Goal: Information Seeking & Learning: Learn about a topic

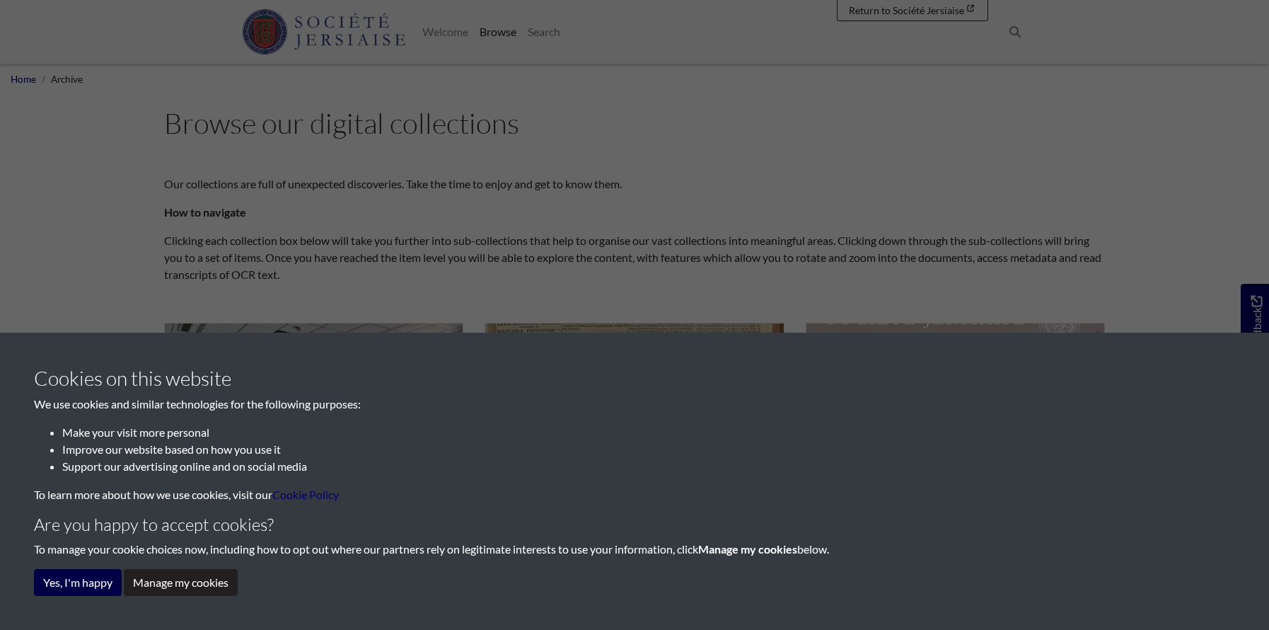
click at [84, 588] on button "Yes, I'm happy" at bounding box center [78, 582] width 88 height 27
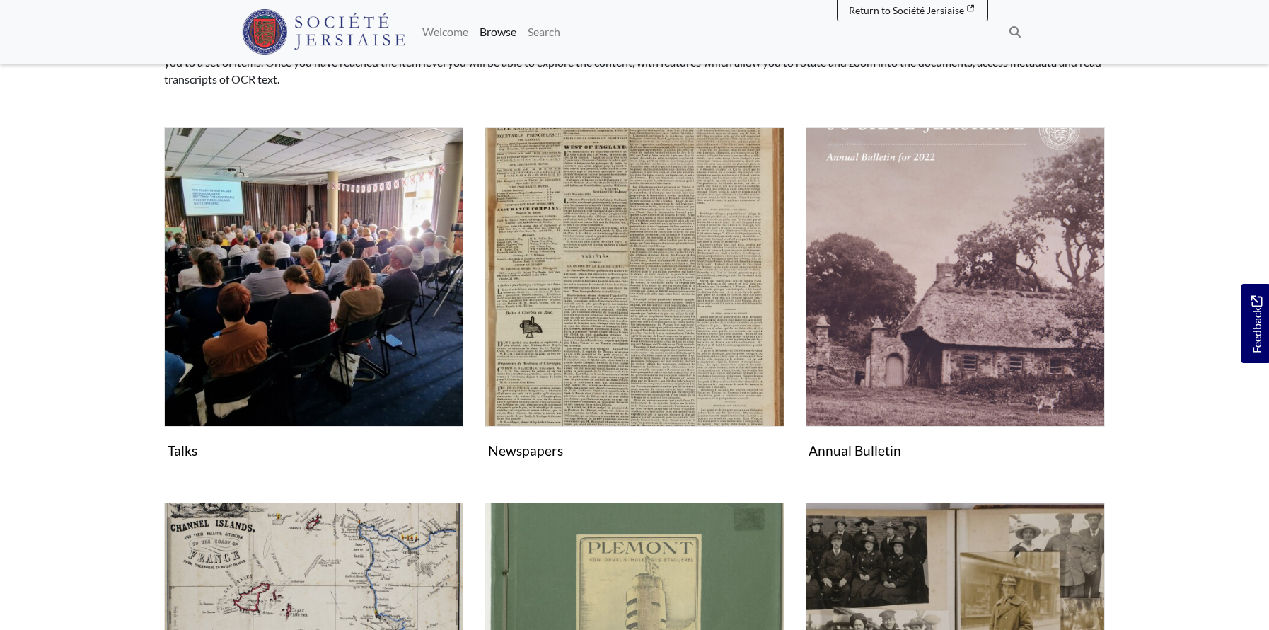
scroll to position [196, 0]
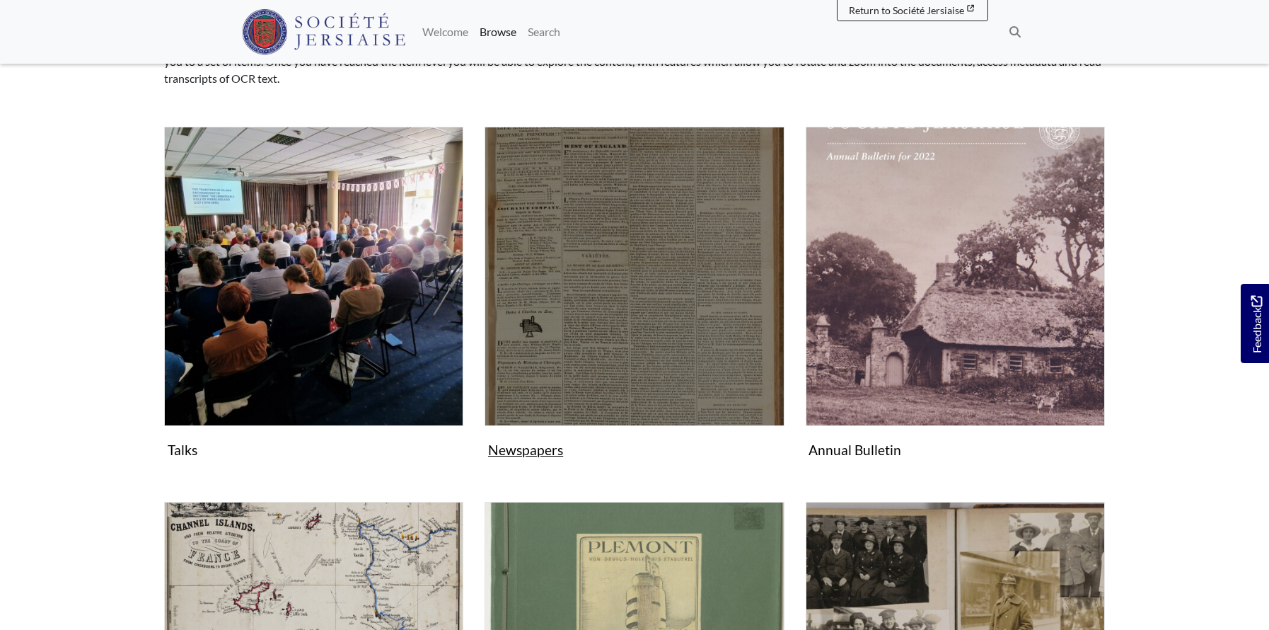
click at [580, 281] on img "Subcollection" at bounding box center [634, 276] width 299 height 299
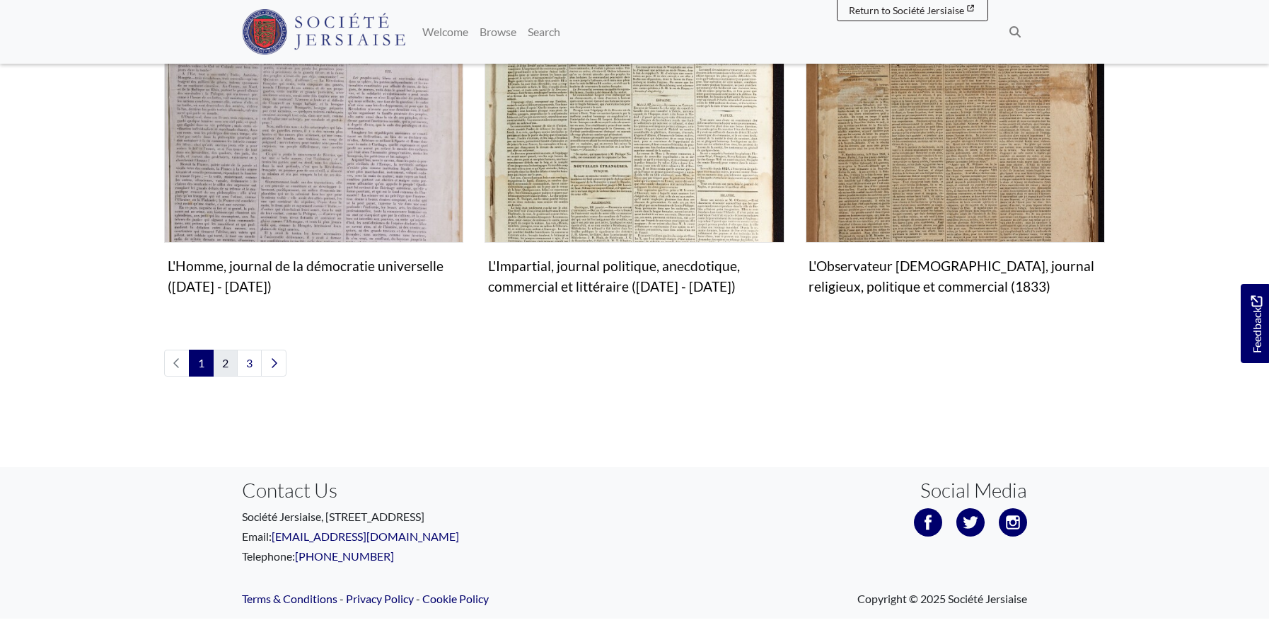
scroll to position [1758, 1]
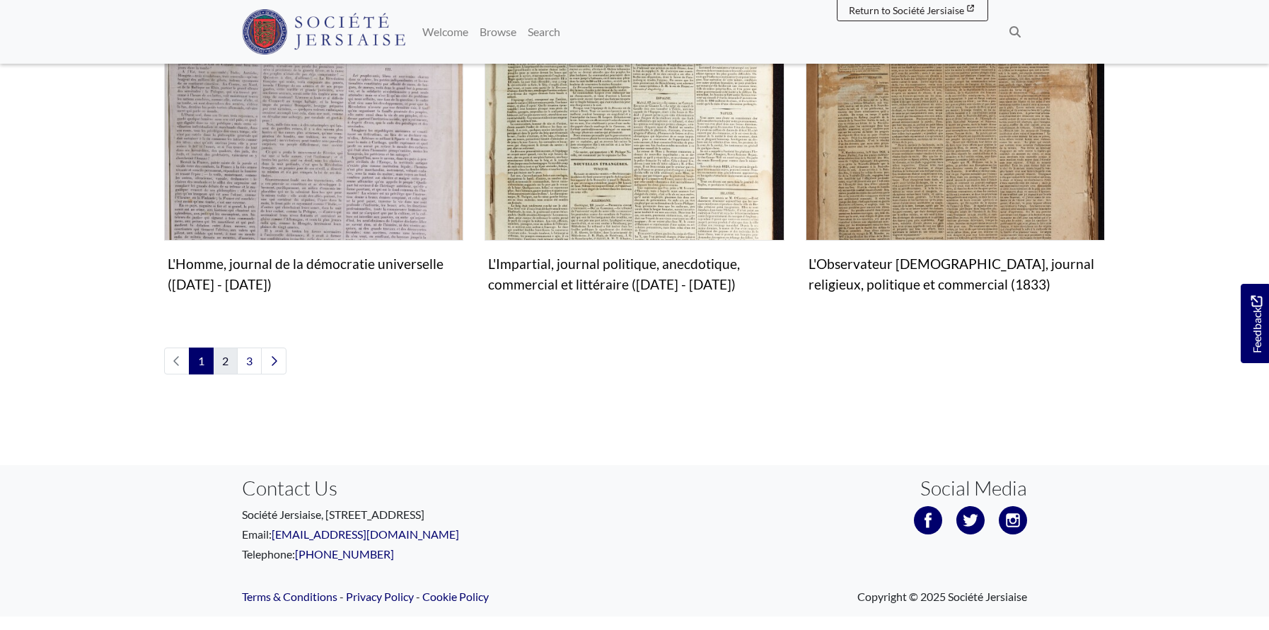
click at [228, 347] on link "2" at bounding box center [225, 360] width 25 height 27
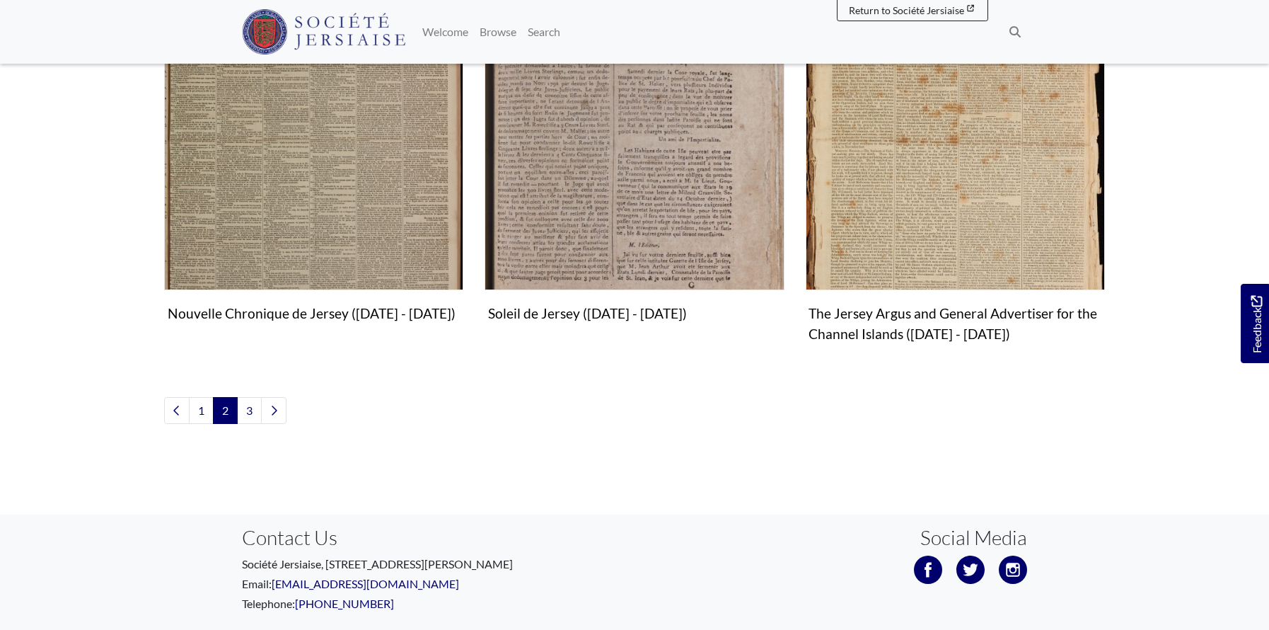
scroll to position [1695, 0]
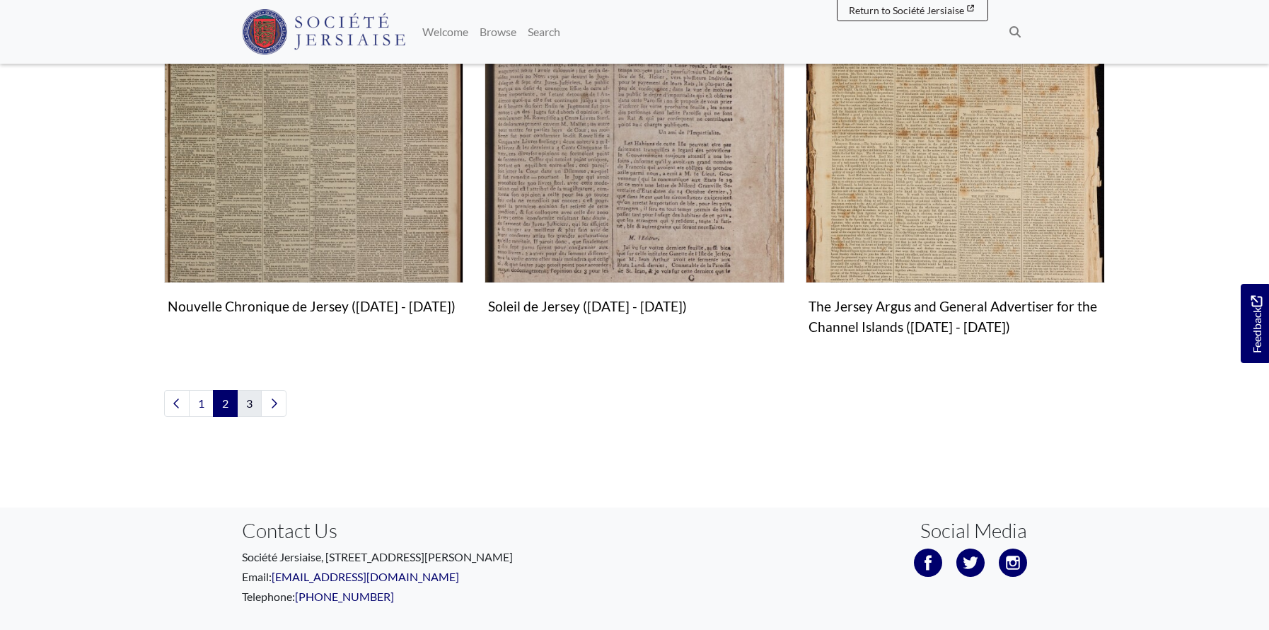
click at [253, 398] on link "3" at bounding box center [249, 403] width 25 height 27
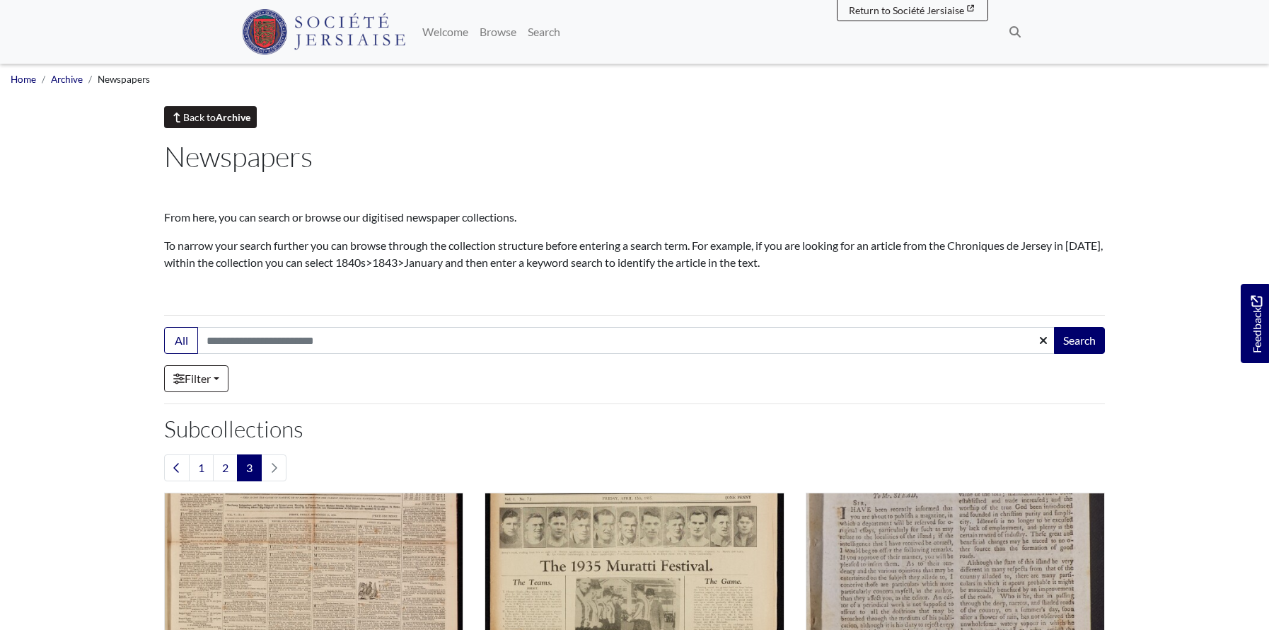
click at [212, 112] on link "Back to Archive" at bounding box center [210, 117] width 93 height 22
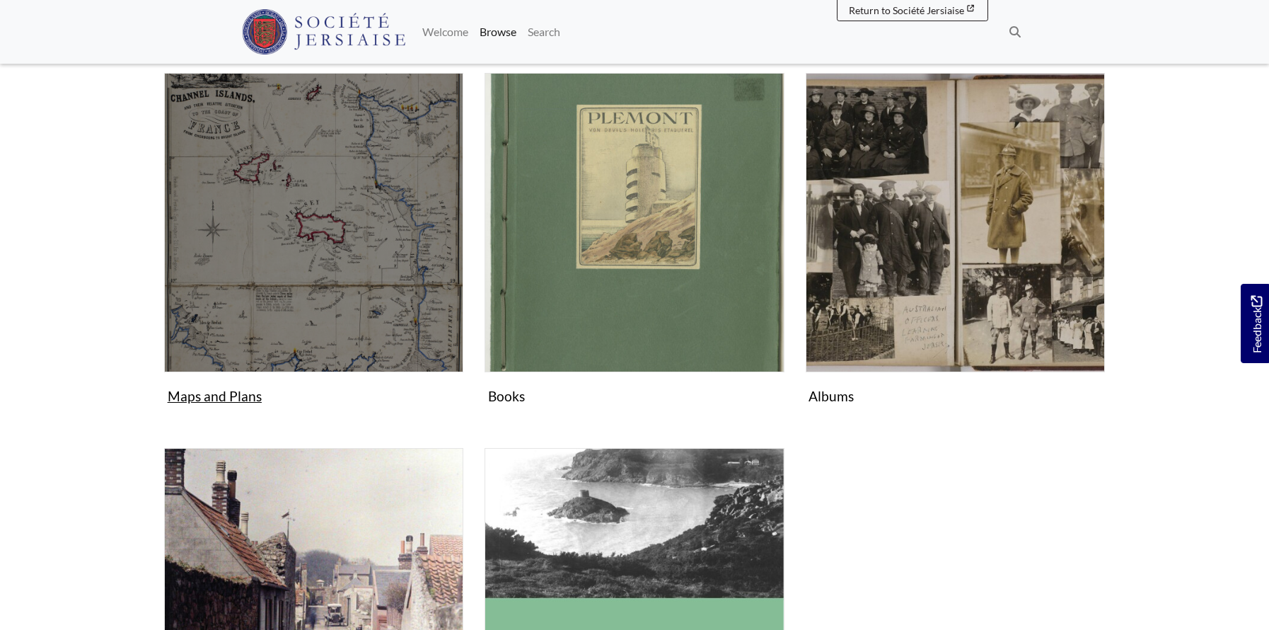
scroll to position [626, 0]
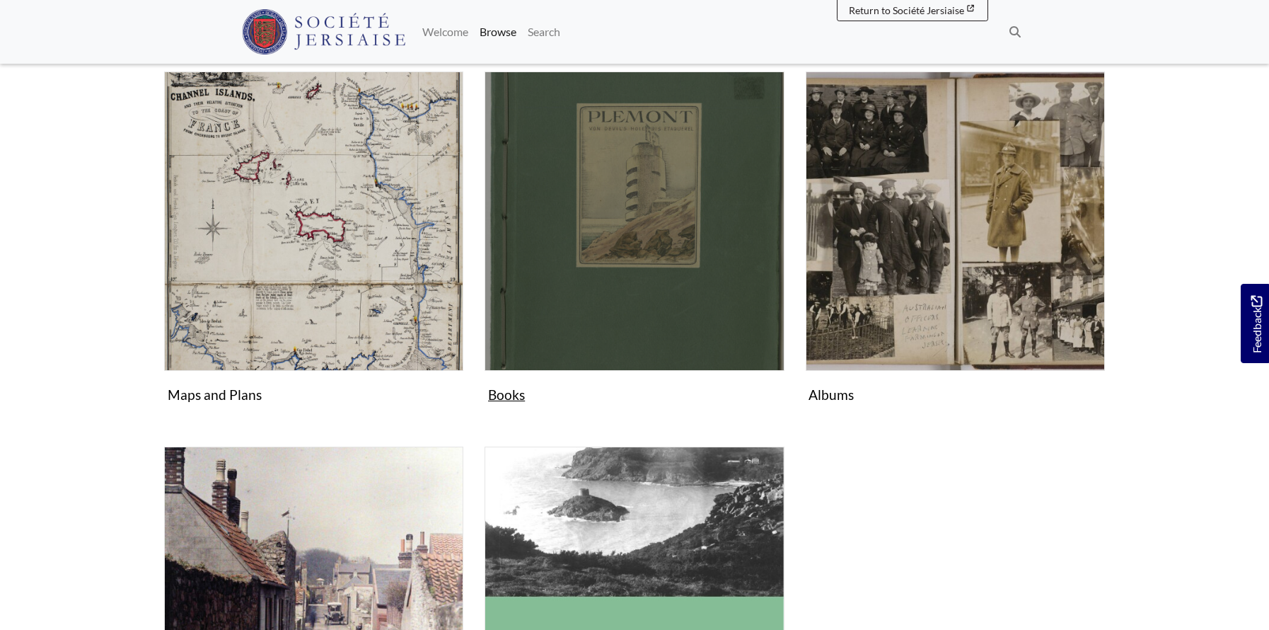
click at [733, 238] on img "Subcollection" at bounding box center [634, 220] width 299 height 299
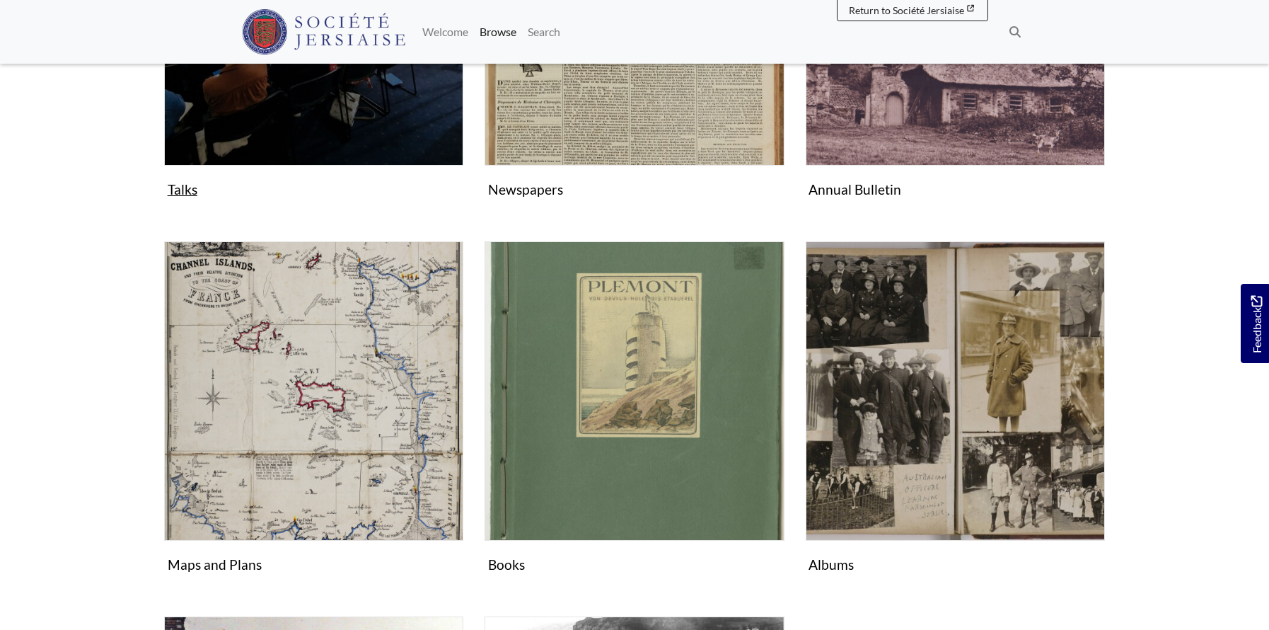
scroll to position [456, 0]
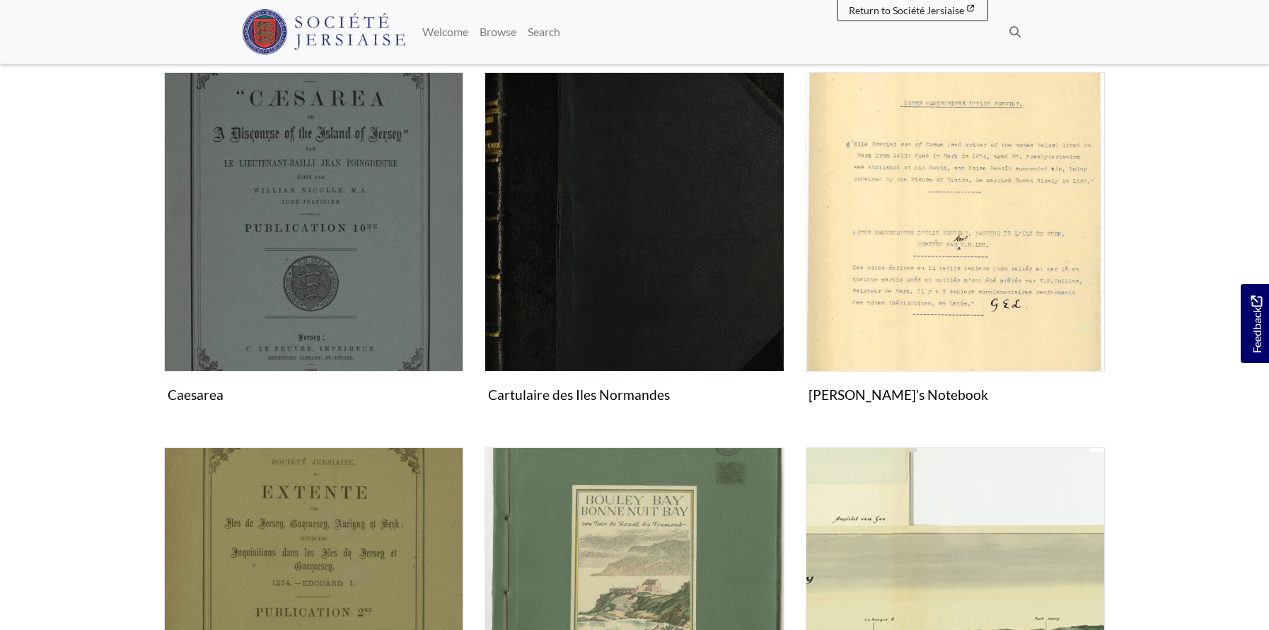
scroll to position [773, 0]
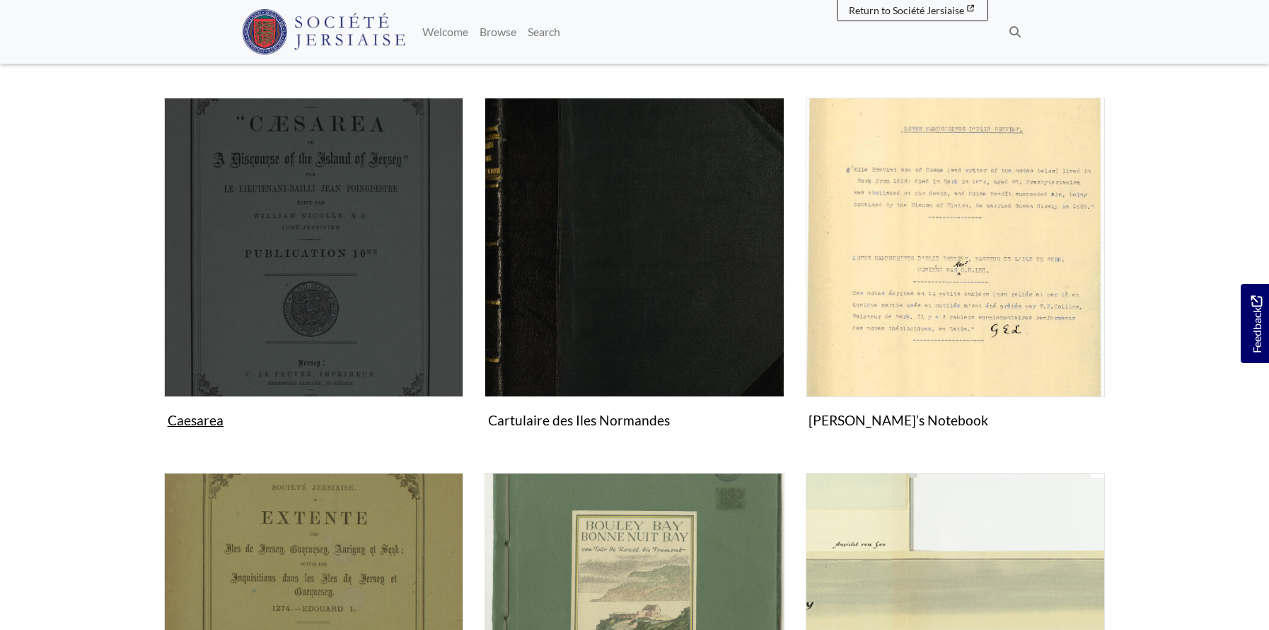
click at [312, 287] on img "Subcollection" at bounding box center [313, 247] width 299 height 299
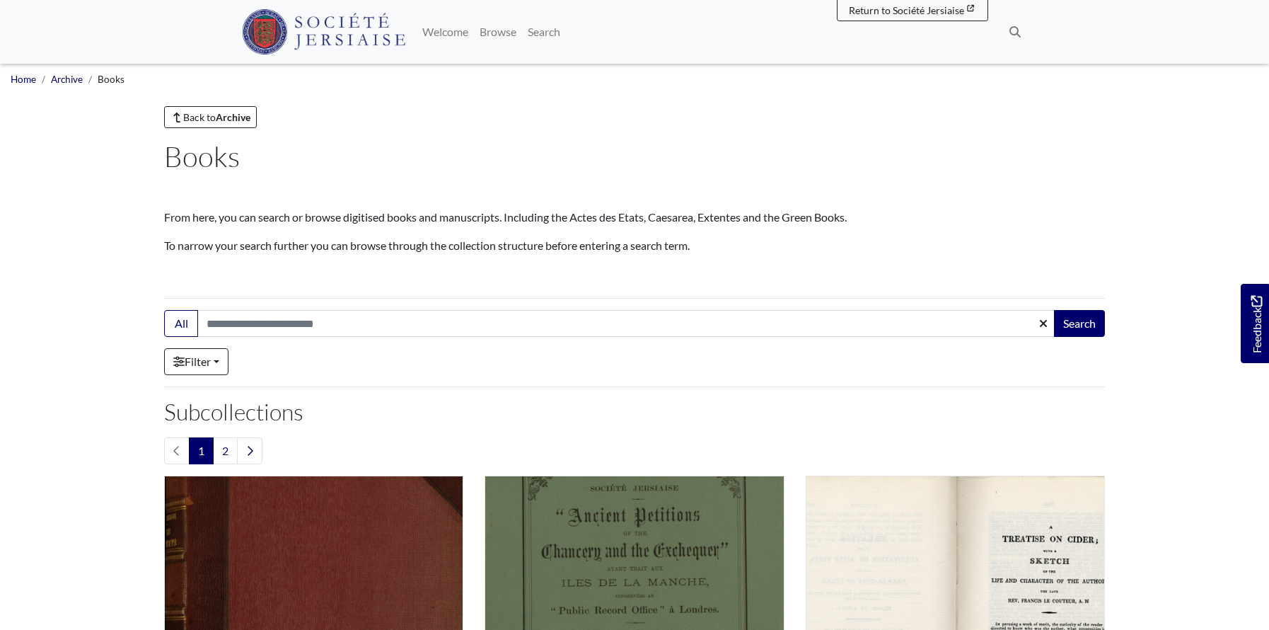
scroll to position [0, 0]
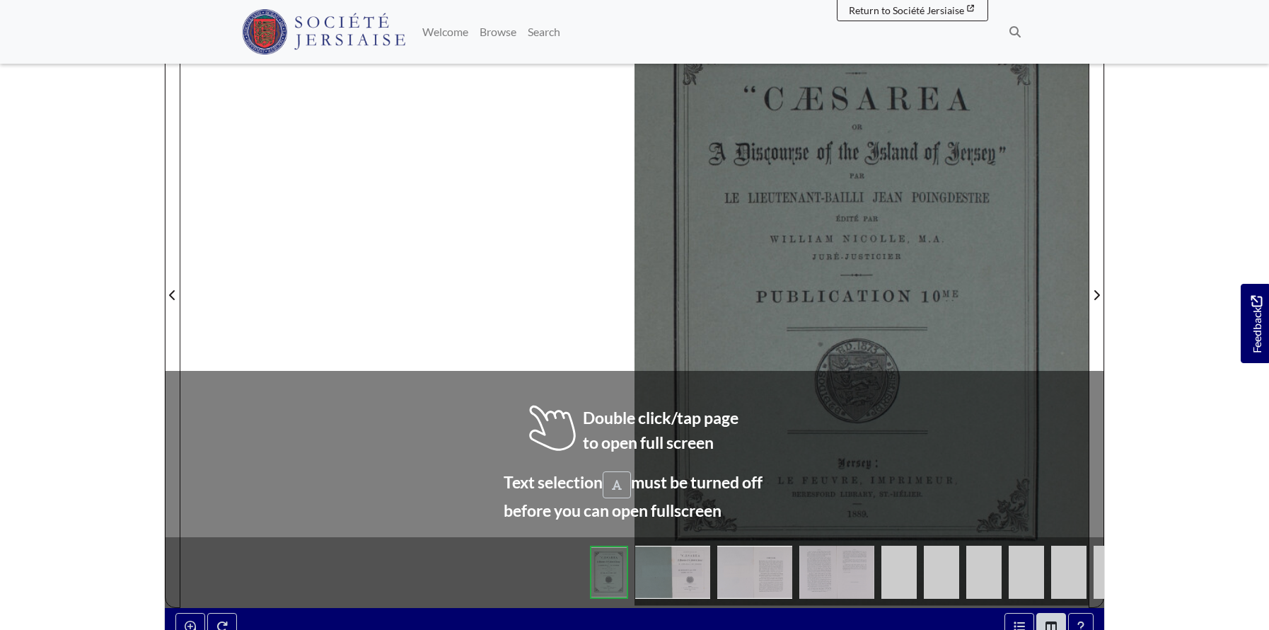
scroll to position [407, 0]
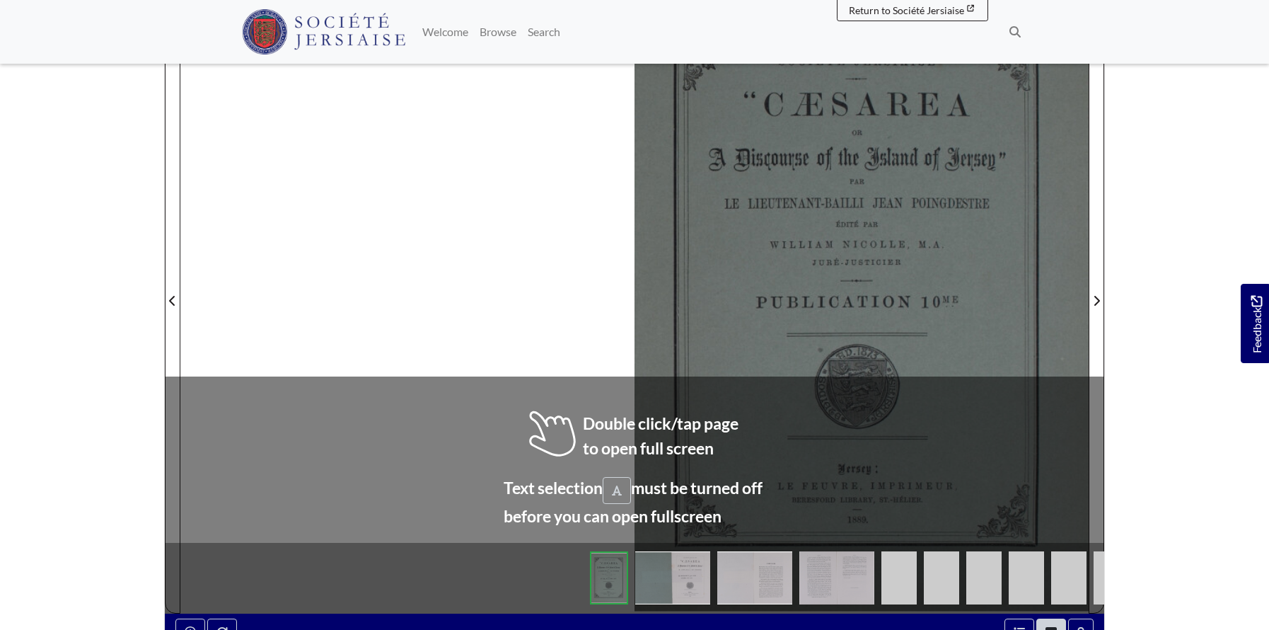
click at [690, 570] on img at bounding box center [672, 577] width 75 height 53
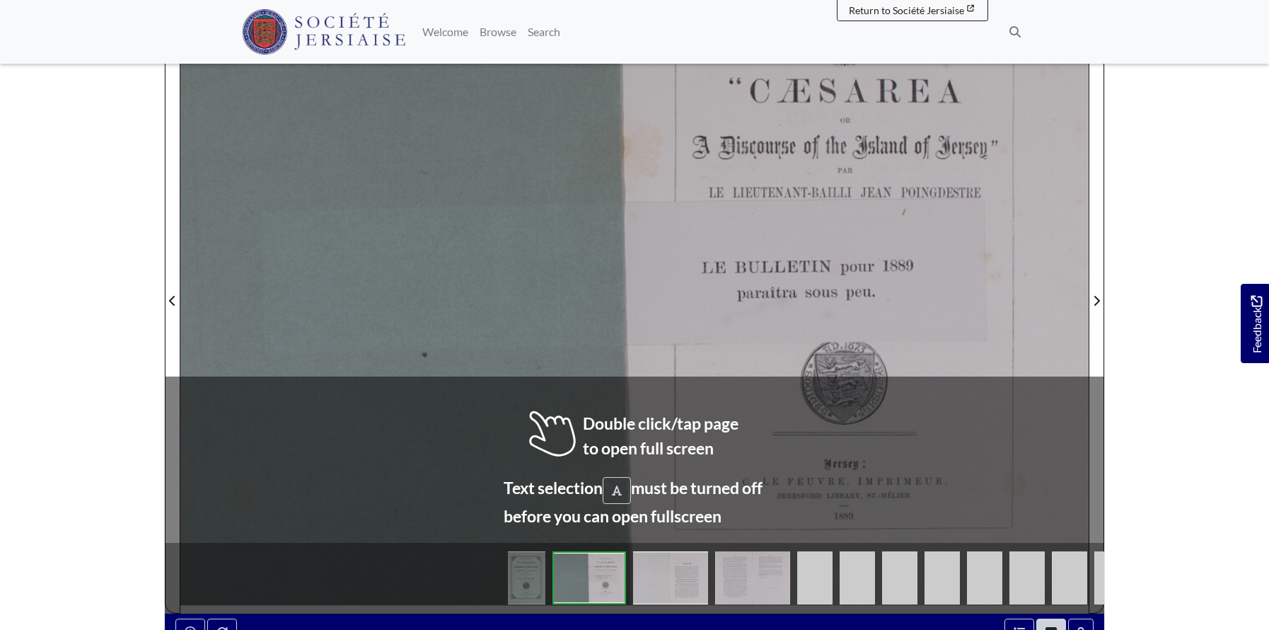
click at [666, 576] on img at bounding box center [670, 577] width 75 height 53
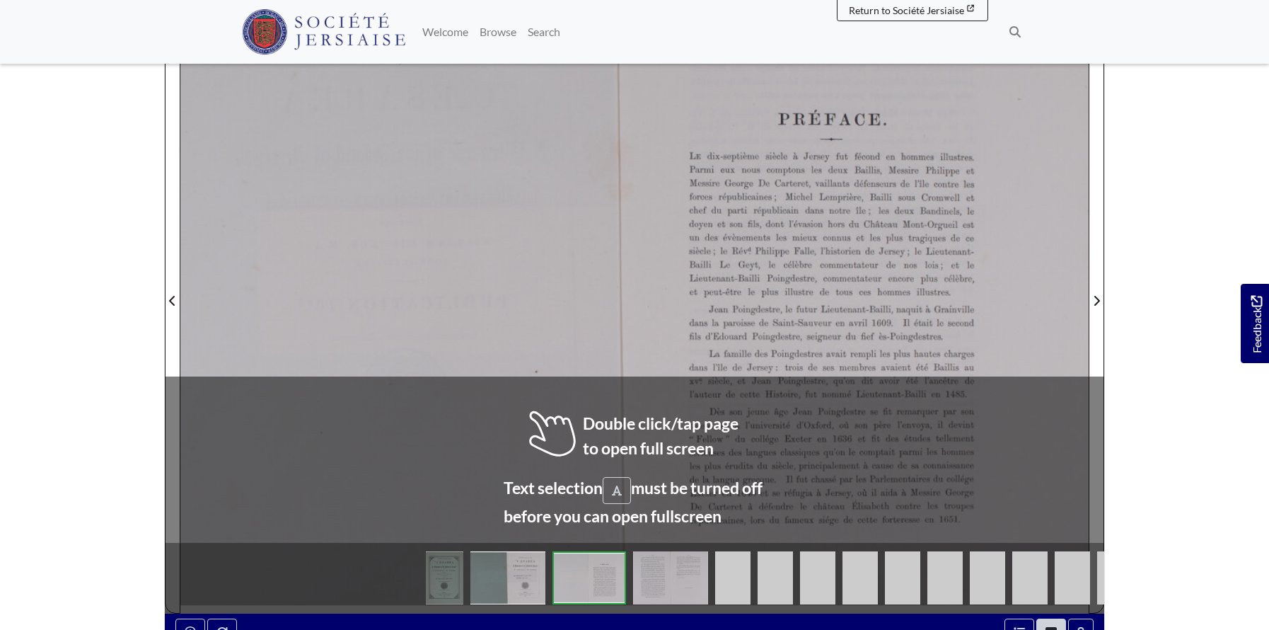
click at [670, 570] on img at bounding box center [670, 577] width 75 height 53
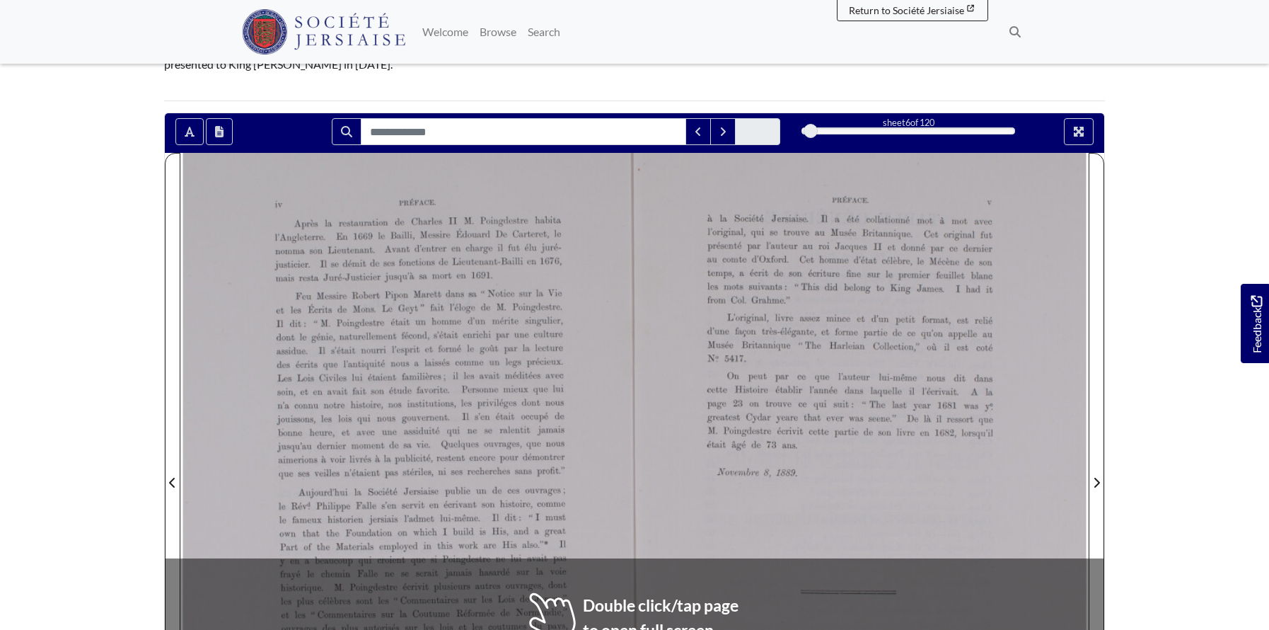
scroll to position [216, 0]
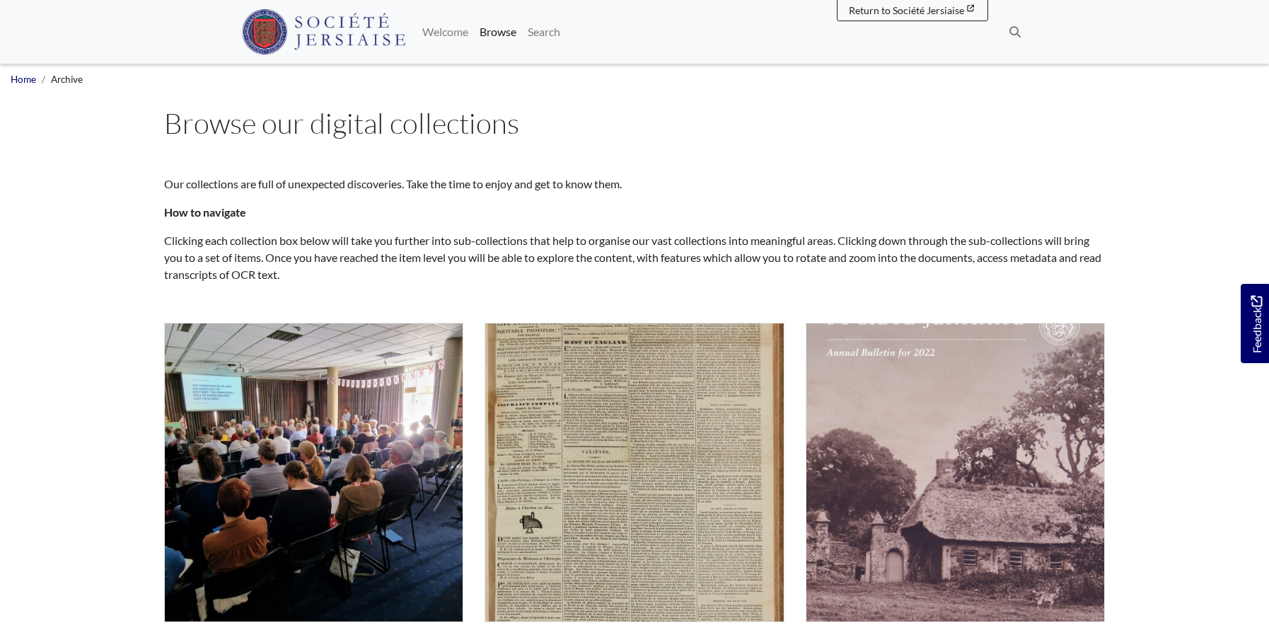
click at [351, 25] on img at bounding box center [323, 31] width 163 height 45
